Goal: Book appointment/travel/reservation

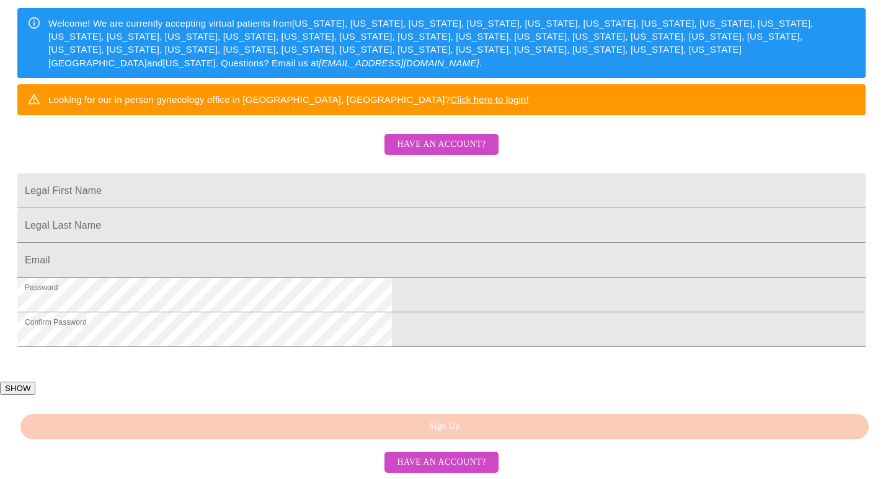
scroll to position [268, 0]
click at [444, 137] on span "Have an account?" at bounding box center [441, 144] width 89 height 15
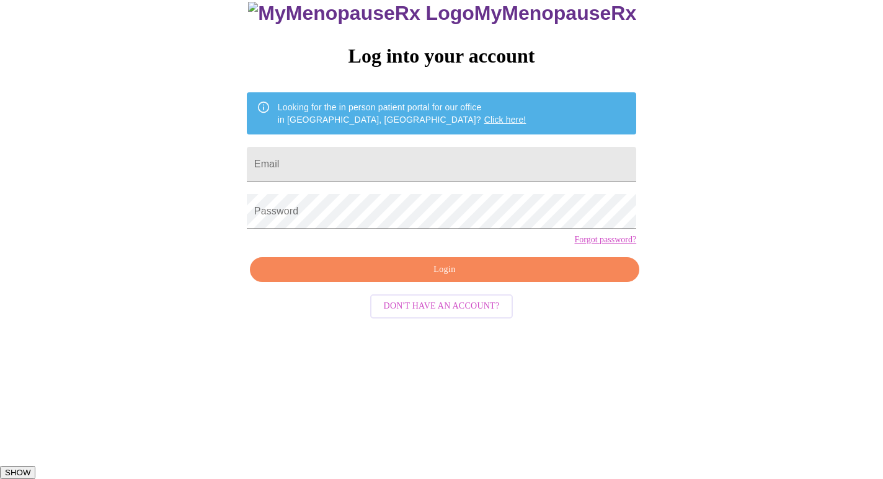
scroll to position [12, 0]
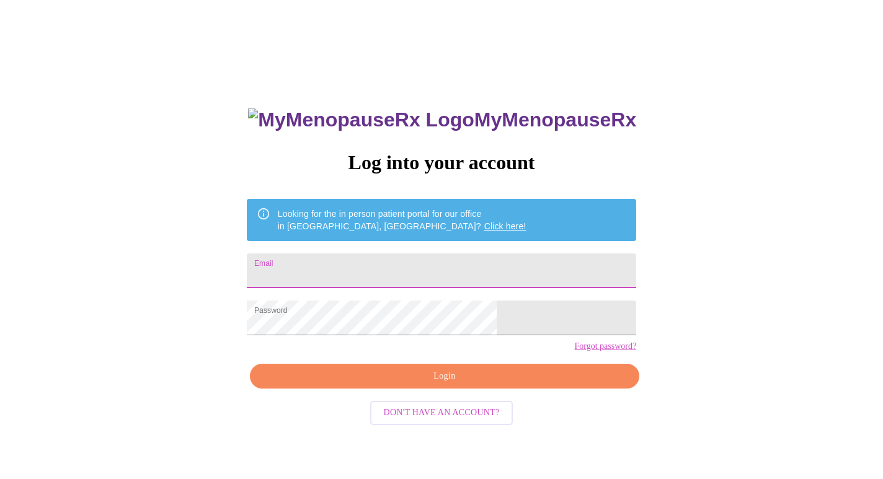
click at [360, 270] on input "Email" at bounding box center [441, 271] width 389 height 35
type input "[EMAIL_ADDRESS][DOMAIN_NAME]"
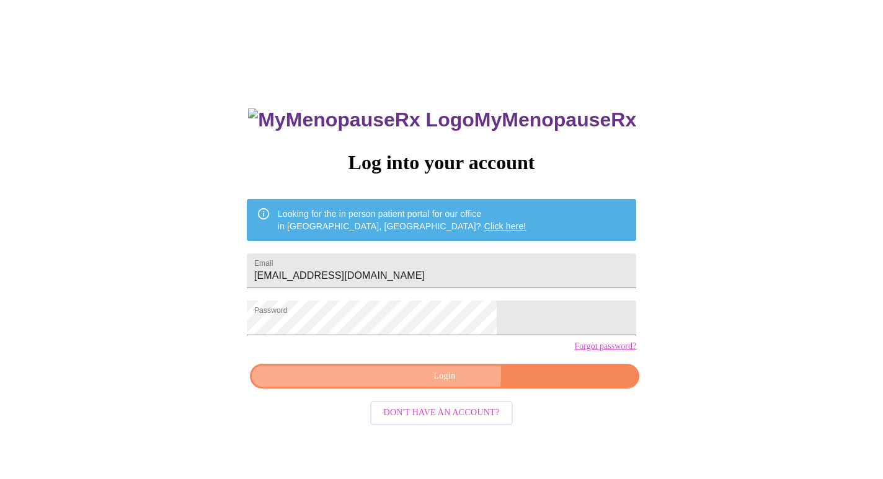
click at [413, 384] on span "Login" at bounding box center [444, 376] width 361 height 15
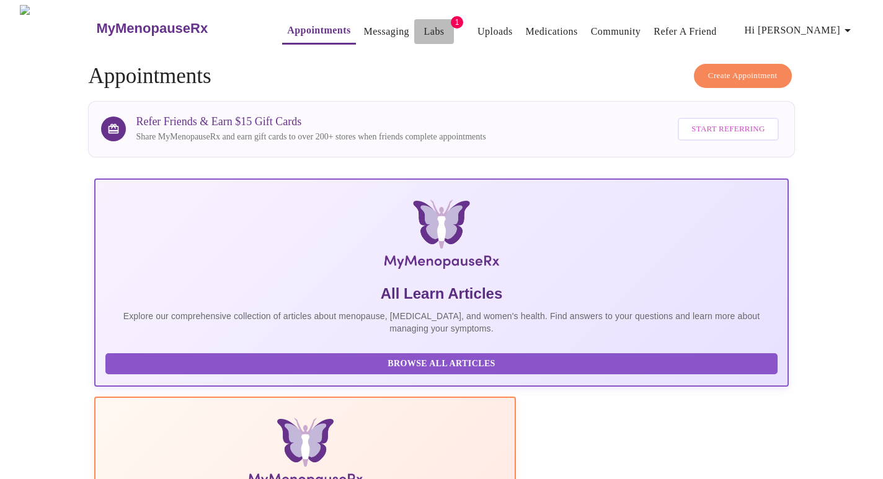
click at [424, 26] on link "Labs" at bounding box center [434, 31] width 20 height 17
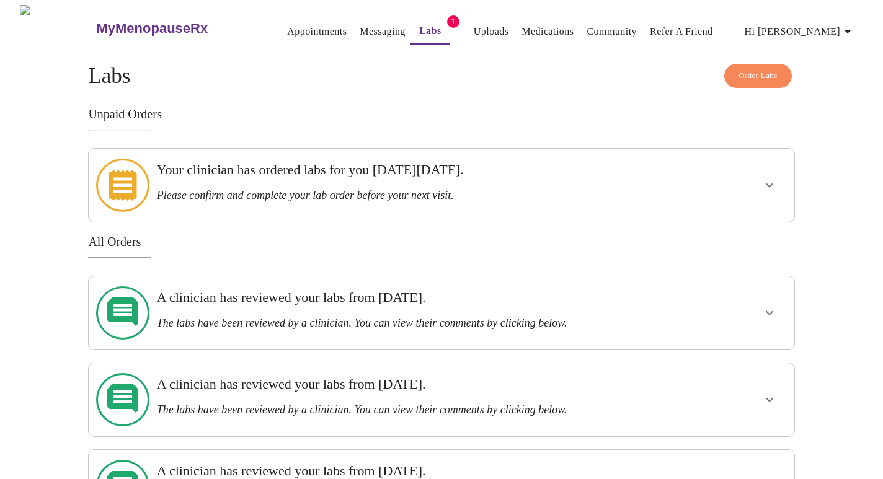
click at [387, 172] on h3 "Your clinician has ordered labs for you [DATE][DATE]." at bounding box center [407, 170] width 501 height 16
click at [374, 191] on h3 "Please confirm and complete your lab order before your next visit." at bounding box center [407, 195] width 501 height 13
click at [769, 182] on icon "show more" at bounding box center [769, 185] width 15 height 15
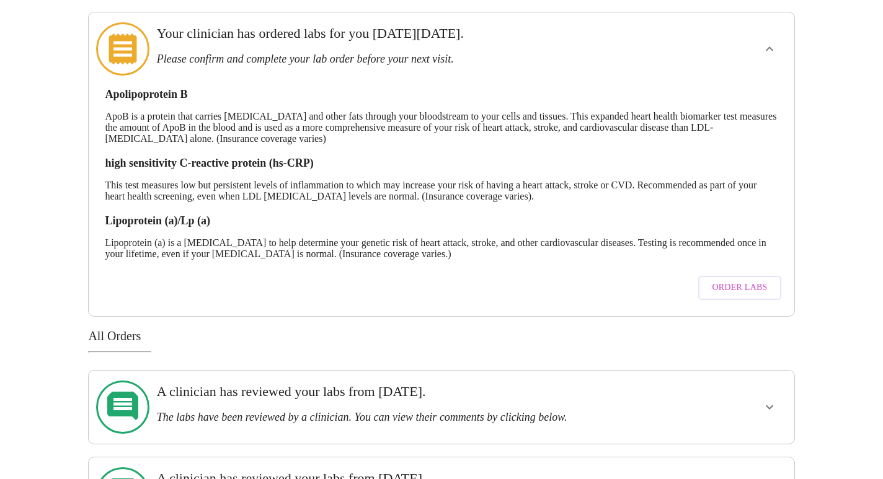
scroll to position [139, 0]
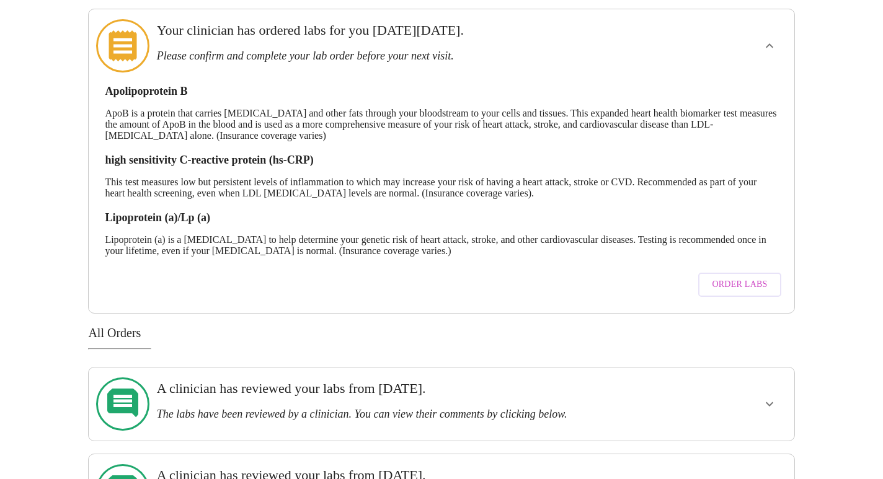
click at [757, 277] on span "Order Labs" at bounding box center [739, 284] width 55 height 15
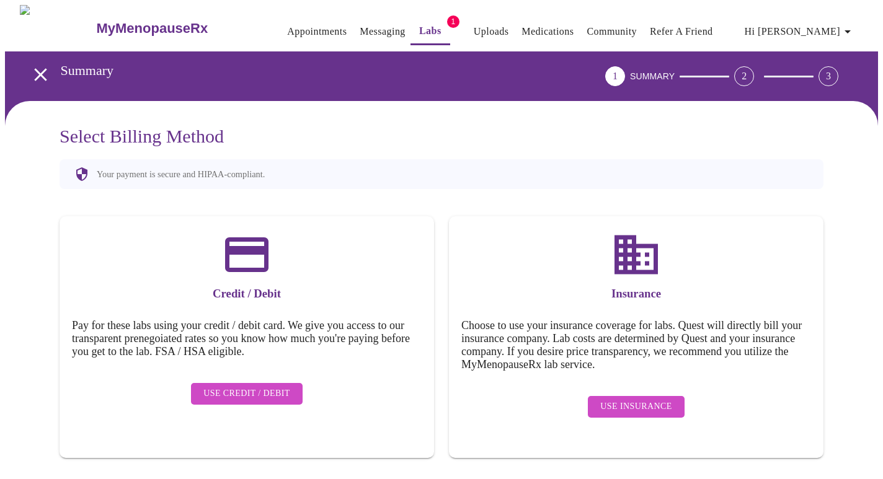
click at [632, 403] on span "Use Insurance" at bounding box center [635, 406] width 71 height 15
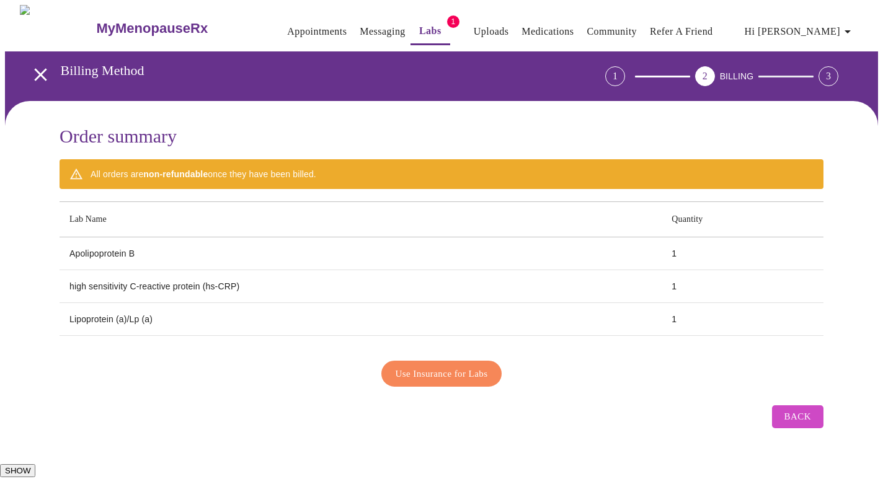
click at [408, 366] on span "Use Insurance for Labs" at bounding box center [441, 374] width 92 height 16
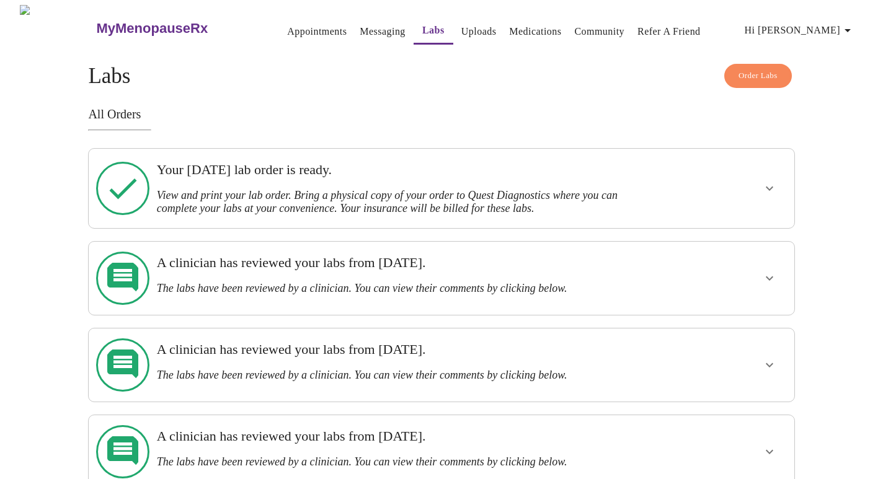
click at [494, 189] on h3 "View and print your lab order. Bring a physical copy of your order to Quest Dia…" at bounding box center [407, 202] width 501 height 26
click at [770, 187] on icon "show more" at bounding box center [769, 188] width 15 height 15
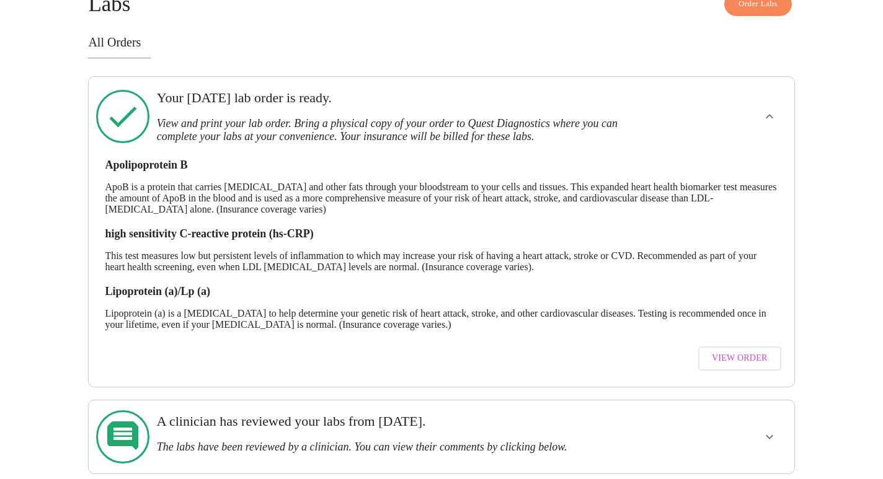
scroll to position [100, 0]
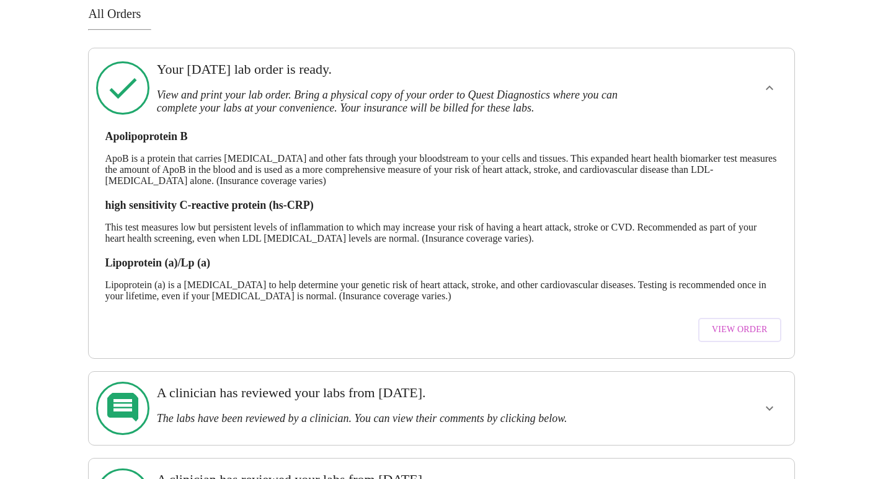
click at [737, 324] on span "View Order" at bounding box center [740, 329] width 56 height 15
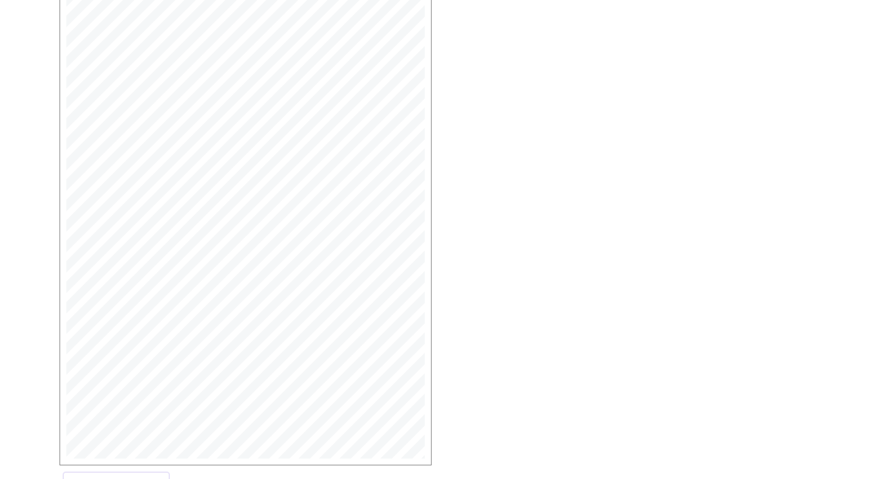
scroll to position [283, 0]
click at [119, 438] on span "Open Larger PDF" at bounding box center [116, 433] width 80 height 15
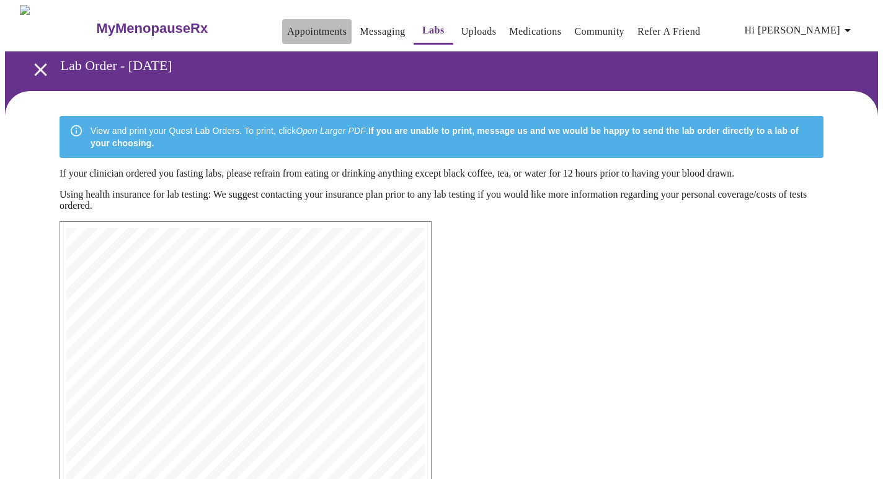
click at [293, 24] on link "Appointments" at bounding box center [317, 31] width 60 height 17
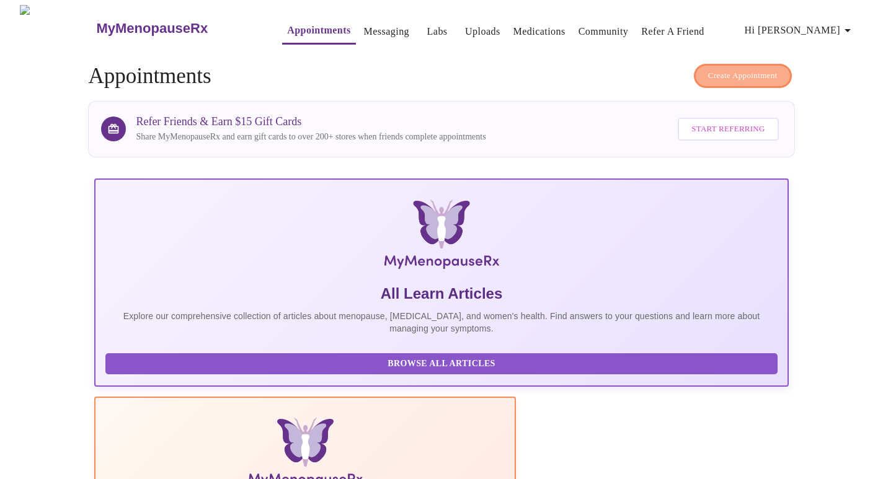
click at [726, 72] on span "Create Appointment" at bounding box center [742, 76] width 69 height 14
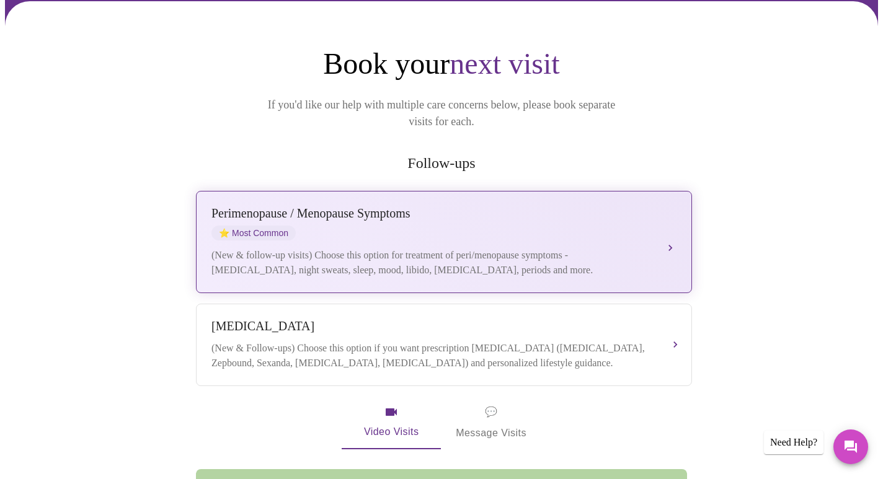
scroll to position [129, 0]
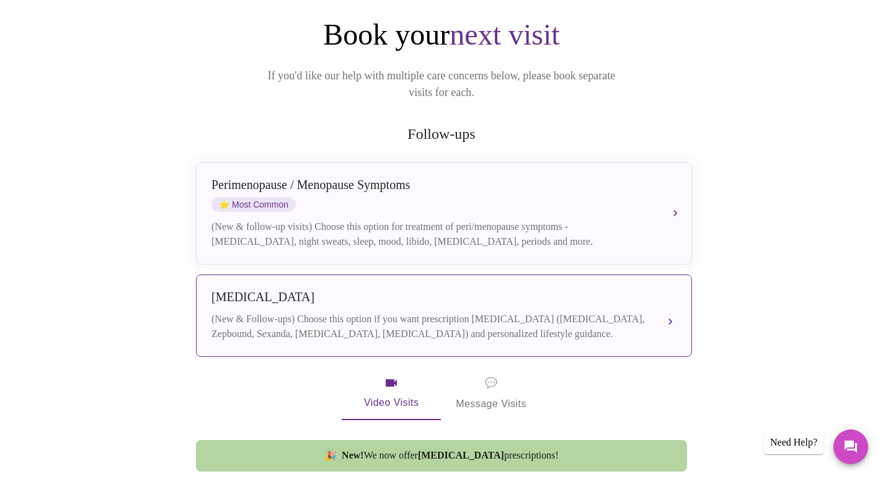
click at [454, 312] on div "(New & Follow-ups) Choose this option if you want prescription [MEDICAL_DATA] (…" at bounding box center [431, 327] width 440 height 30
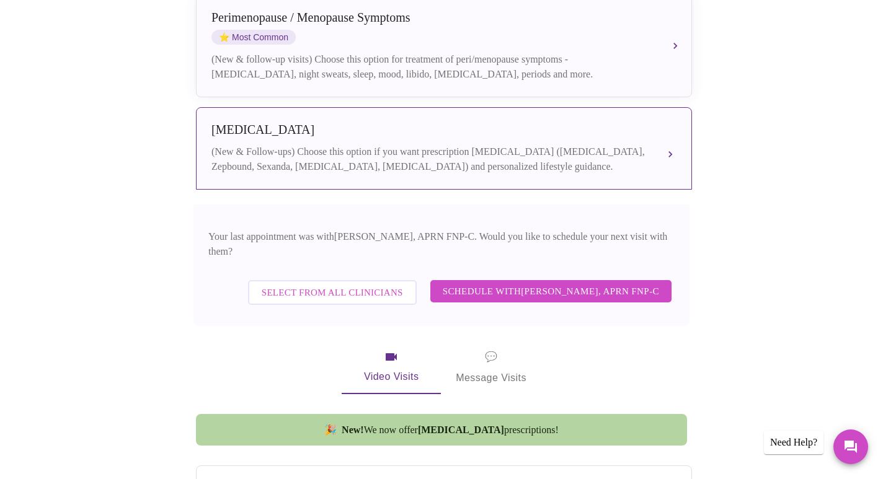
scroll to position [307, 0]
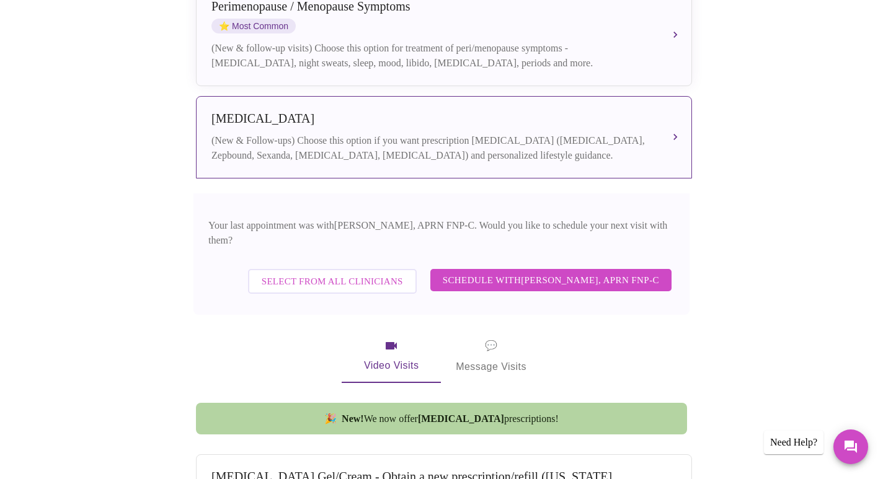
click at [480, 272] on span "Schedule with [PERSON_NAME], APRN FNP-C" at bounding box center [551, 280] width 216 height 16
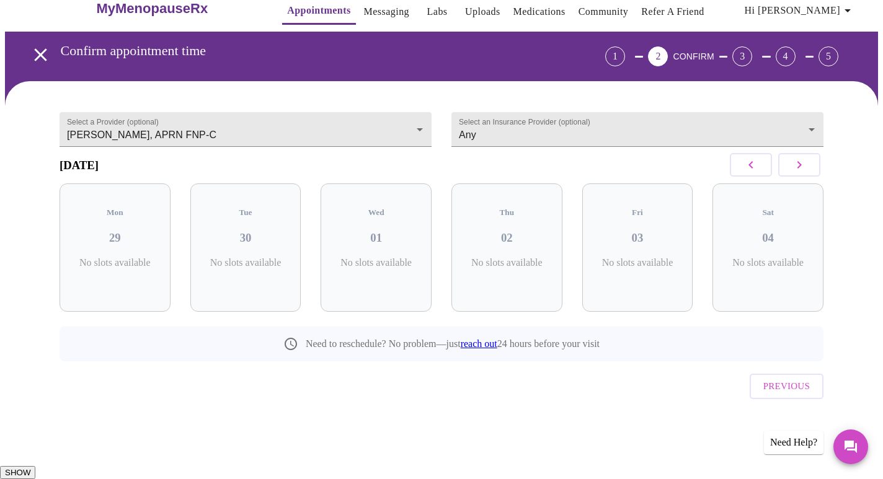
scroll to position [0, 0]
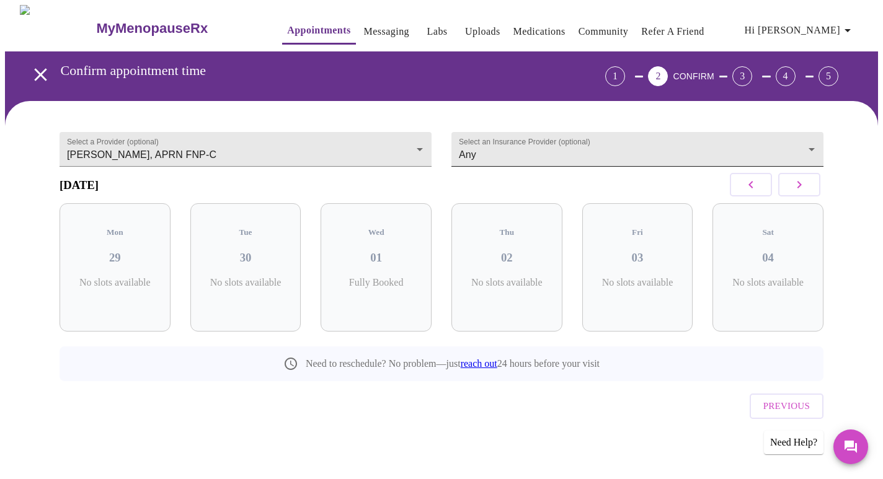
click at [498, 147] on body "MyMenopauseRx Appointments Messaging Labs Uploads Medications Community Refer a…" at bounding box center [441, 243] width 873 height 476
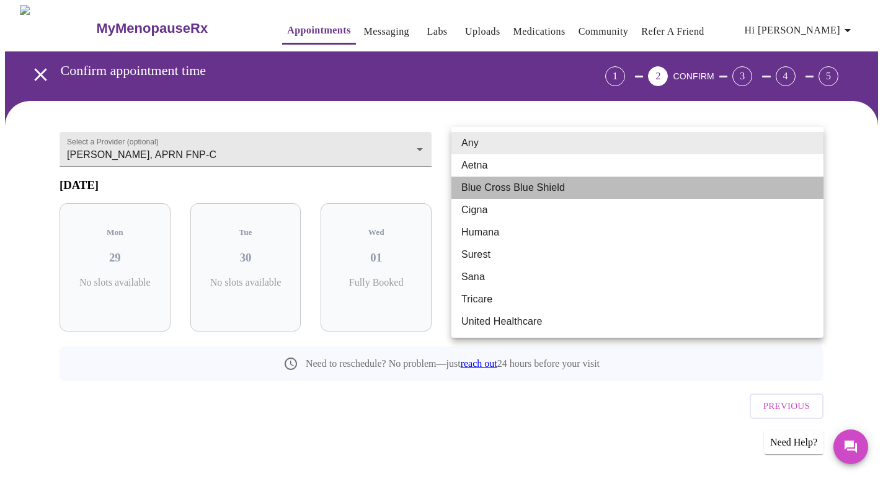
click at [487, 190] on li "Blue Cross Blue Shield" at bounding box center [637, 188] width 372 height 22
type input "Blue Cross Blue Shield"
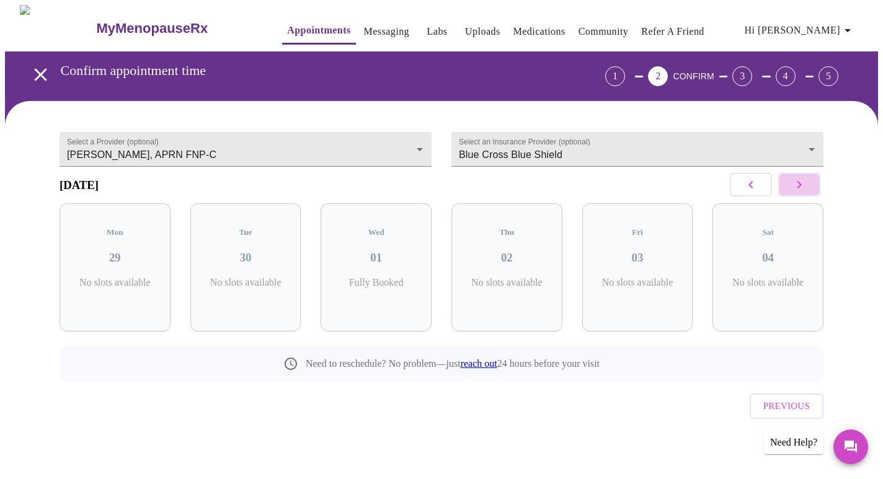
click at [799, 191] on icon "button" at bounding box center [799, 184] width 15 height 15
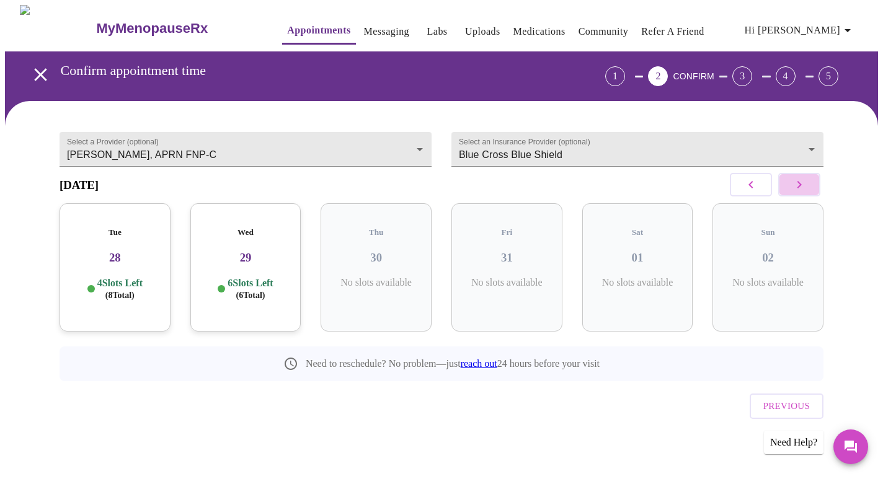
click at [800, 192] on icon "button" at bounding box center [799, 184] width 15 height 15
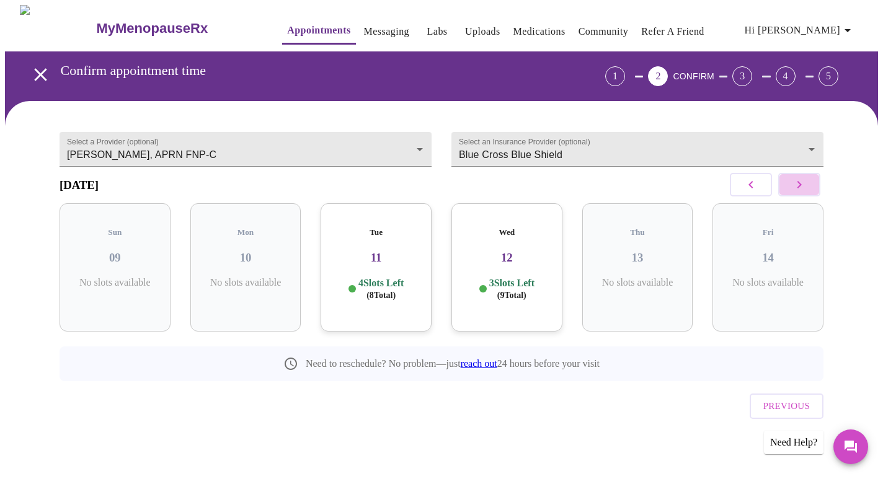
click at [800, 192] on icon "button" at bounding box center [799, 184] width 15 height 15
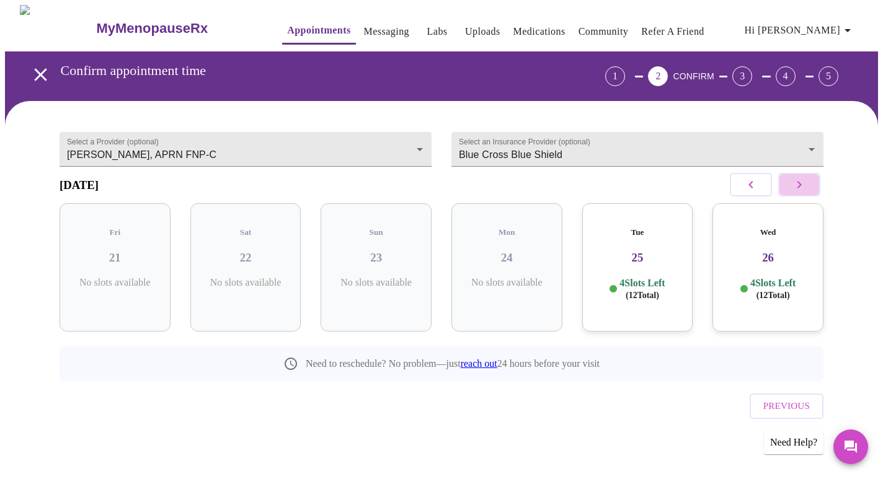
click at [800, 192] on icon "button" at bounding box center [799, 184] width 15 height 15
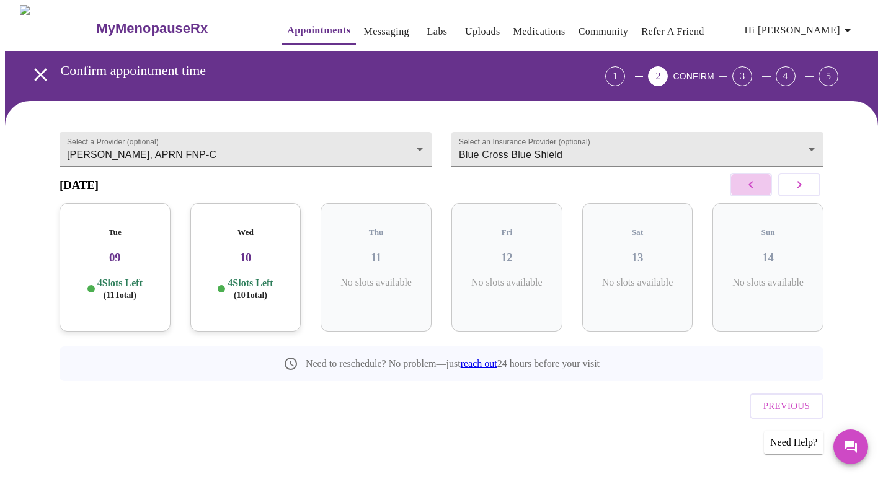
click at [744, 192] on icon "button" at bounding box center [750, 184] width 15 height 15
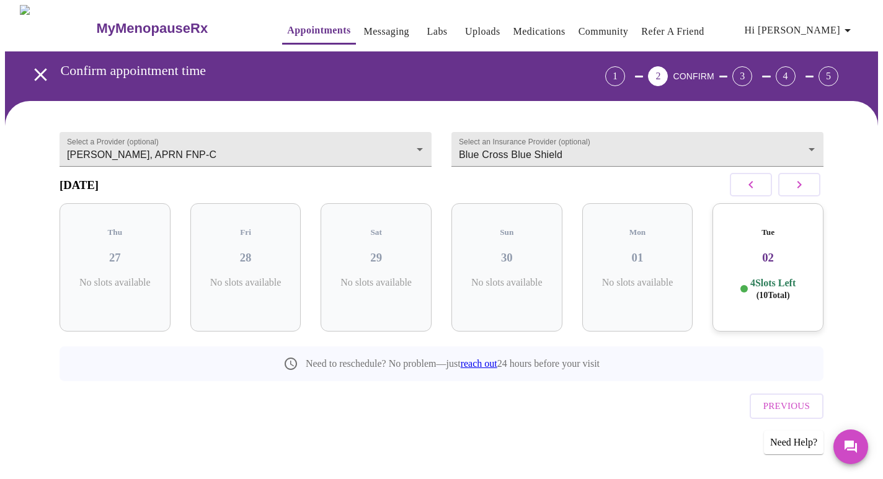
click at [797, 188] on icon "button" at bounding box center [799, 184] width 4 height 7
click at [120, 251] on h3 "03" at bounding box center [114, 258] width 91 height 14
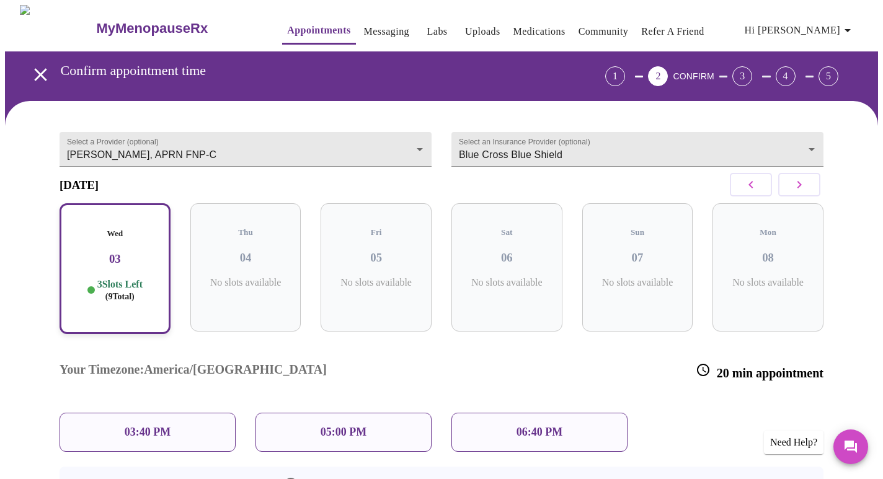
click at [348, 413] on div "05:00 PM" at bounding box center [343, 432] width 176 height 39
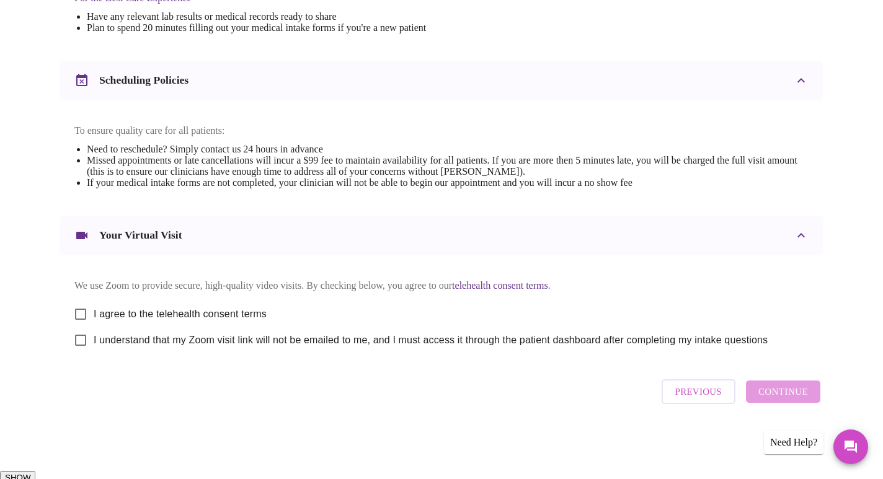
scroll to position [419, 0]
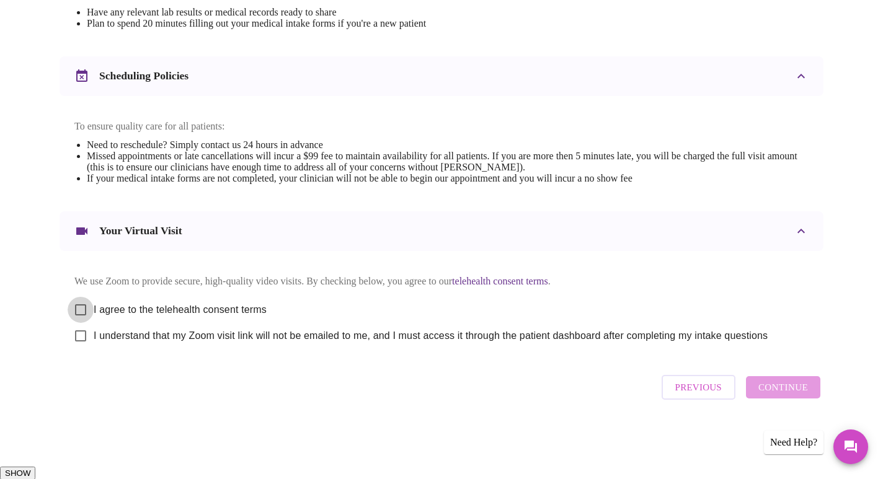
click at [83, 319] on input "I agree to the telehealth consent terms" at bounding box center [81, 310] width 26 height 26
checkbox input "true"
click at [79, 344] on input "I understand that my Zoom visit link will not be emailed to me, and I must acce…" at bounding box center [81, 336] width 26 height 26
checkbox input "true"
click at [769, 395] on span "Continue" at bounding box center [783, 387] width 50 height 16
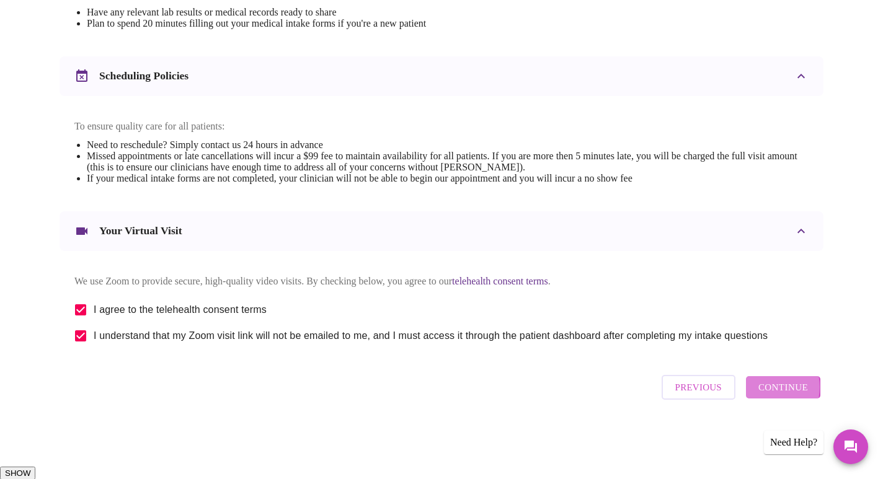
scroll to position [48, 0]
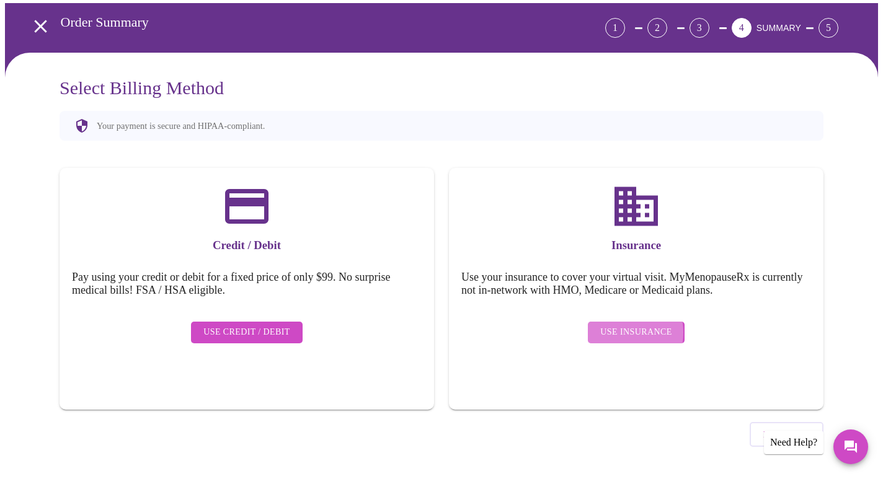
click at [613, 325] on span "Use Insurance" at bounding box center [635, 332] width 71 height 15
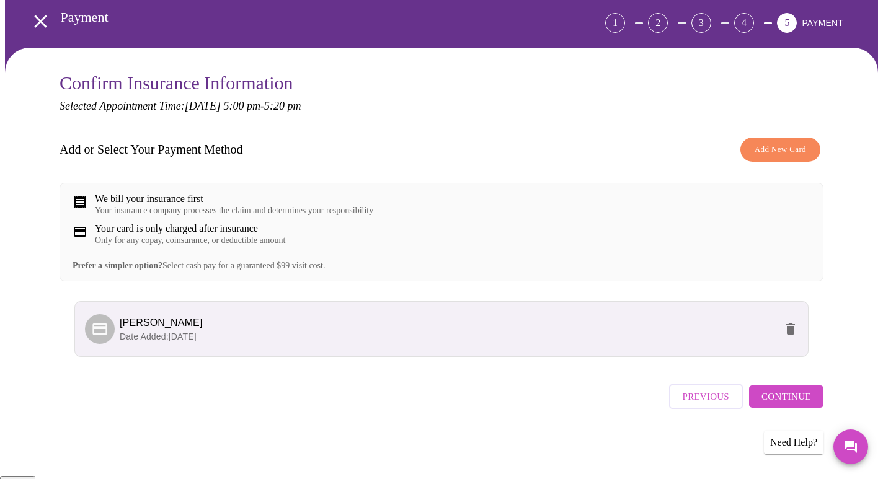
scroll to position [59, 0]
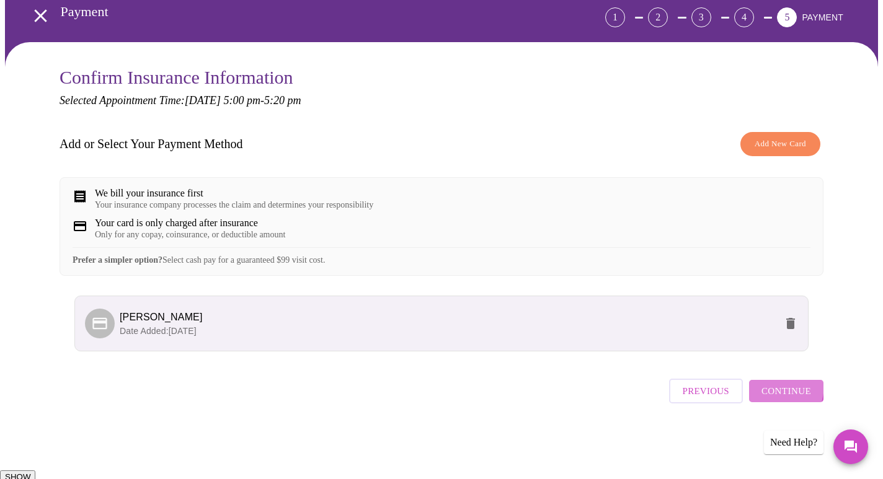
click at [762, 398] on button "Continue" at bounding box center [786, 391] width 74 height 22
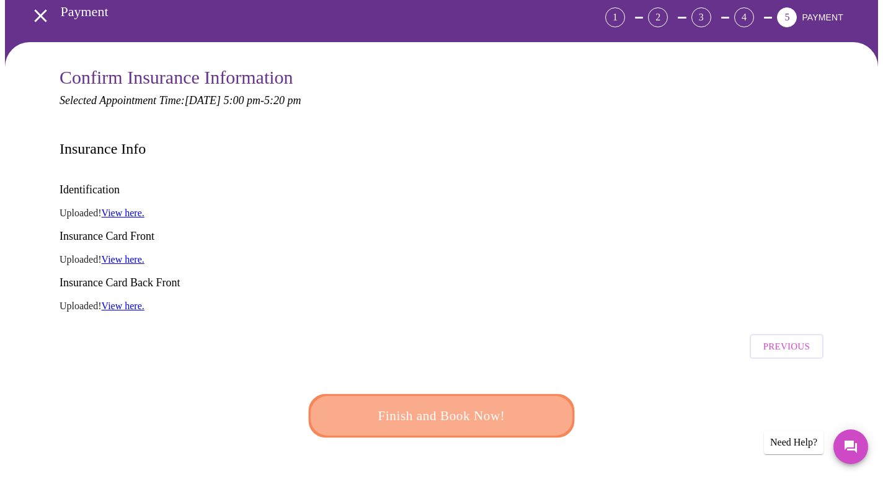
click at [516, 405] on span "Finish and Book Now!" at bounding box center [441, 416] width 229 height 23
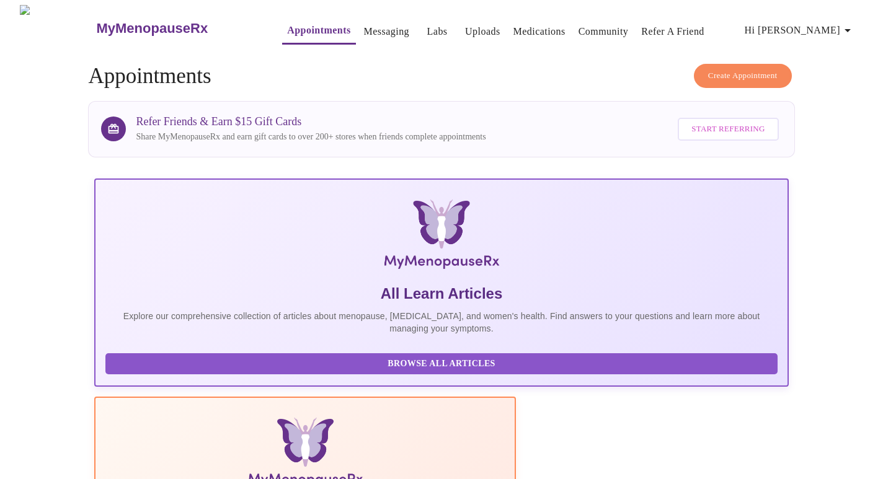
click at [832, 24] on span "Hi [PERSON_NAME]" at bounding box center [799, 30] width 110 height 17
click at [824, 95] on li "Log out" at bounding box center [828, 93] width 57 height 22
